Goal: Information Seeking & Learning: Learn about a topic

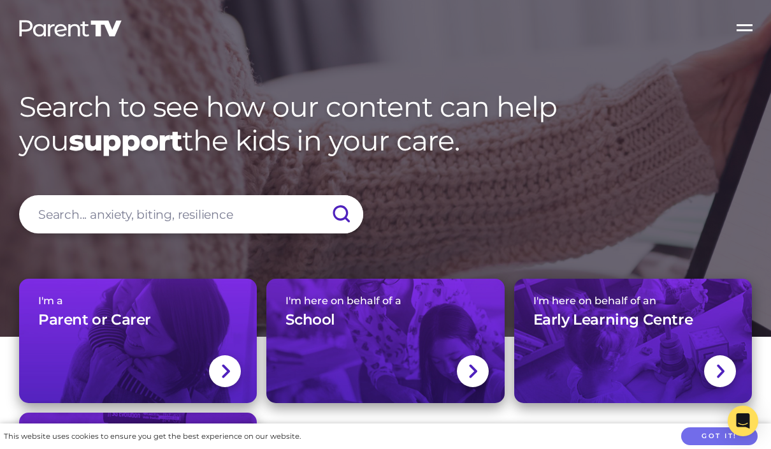
click at [741, 33] on label "Open Menu" at bounding box center [745, 25] width 51 height 51
click at [0, 0] on input "Open Menu" at bounding box center [0, 0] width 0 height 0
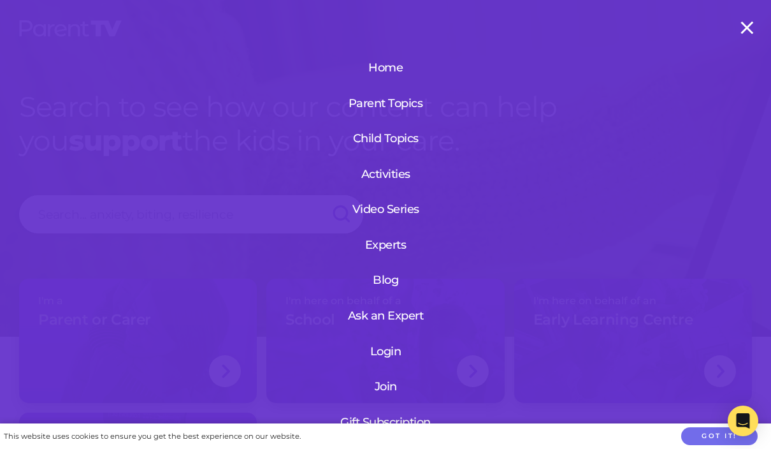
click at [396, 351] on link "Login" at bounding box center [386, 351] width 152 height 33
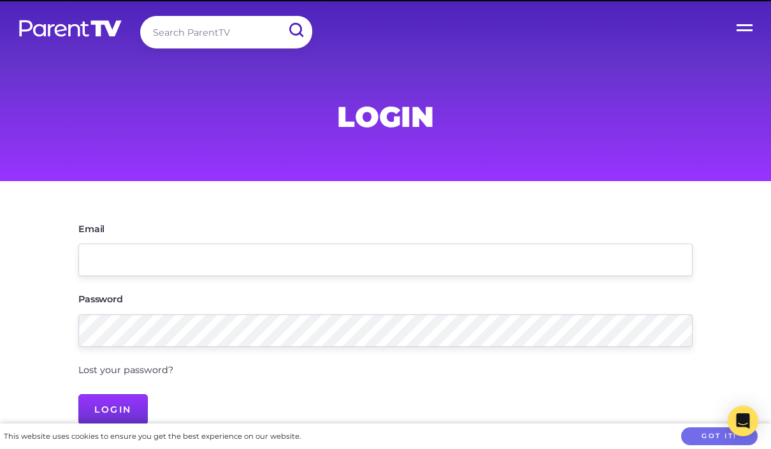
scroll to position [132, 0]
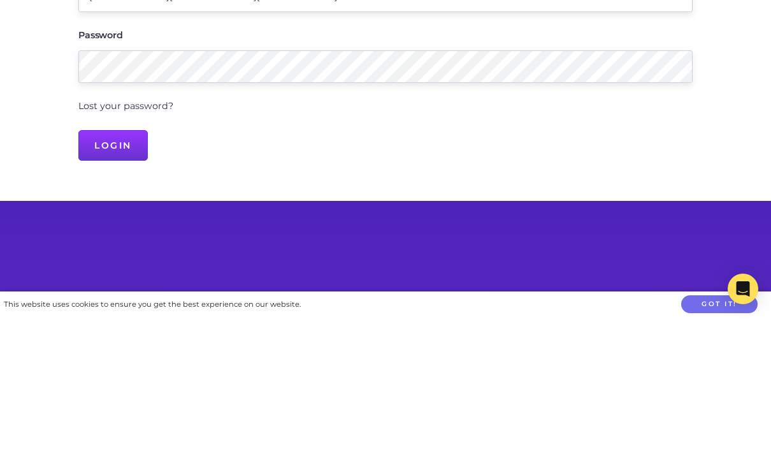
click at [113, 275] on input "Login" at bounding box center [112, 277] width 69 height 31
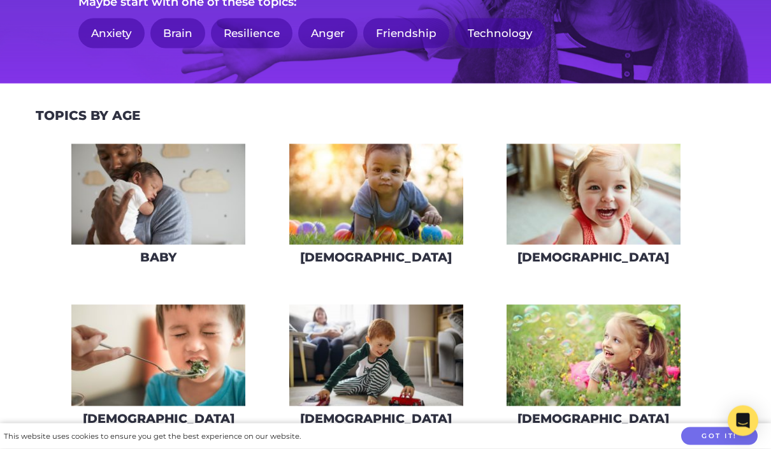
scroll to position [209, 0]
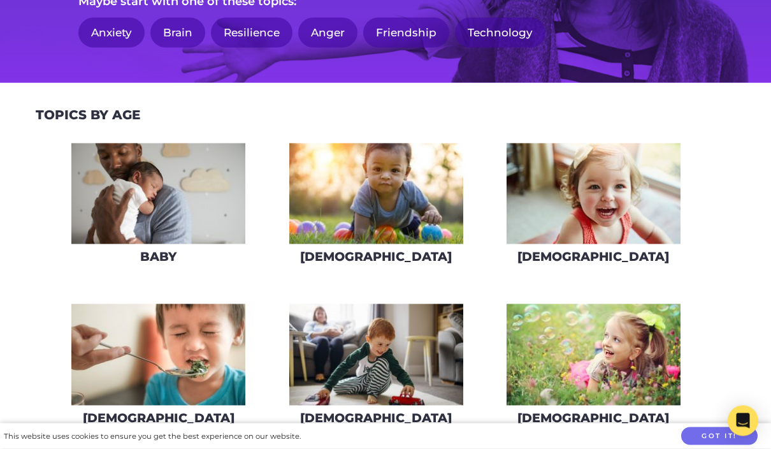
click at [627, 245] on img at bounding box center [594, 193] width 174 height 101
